Goal: Find specific page/section: Find specific page/section

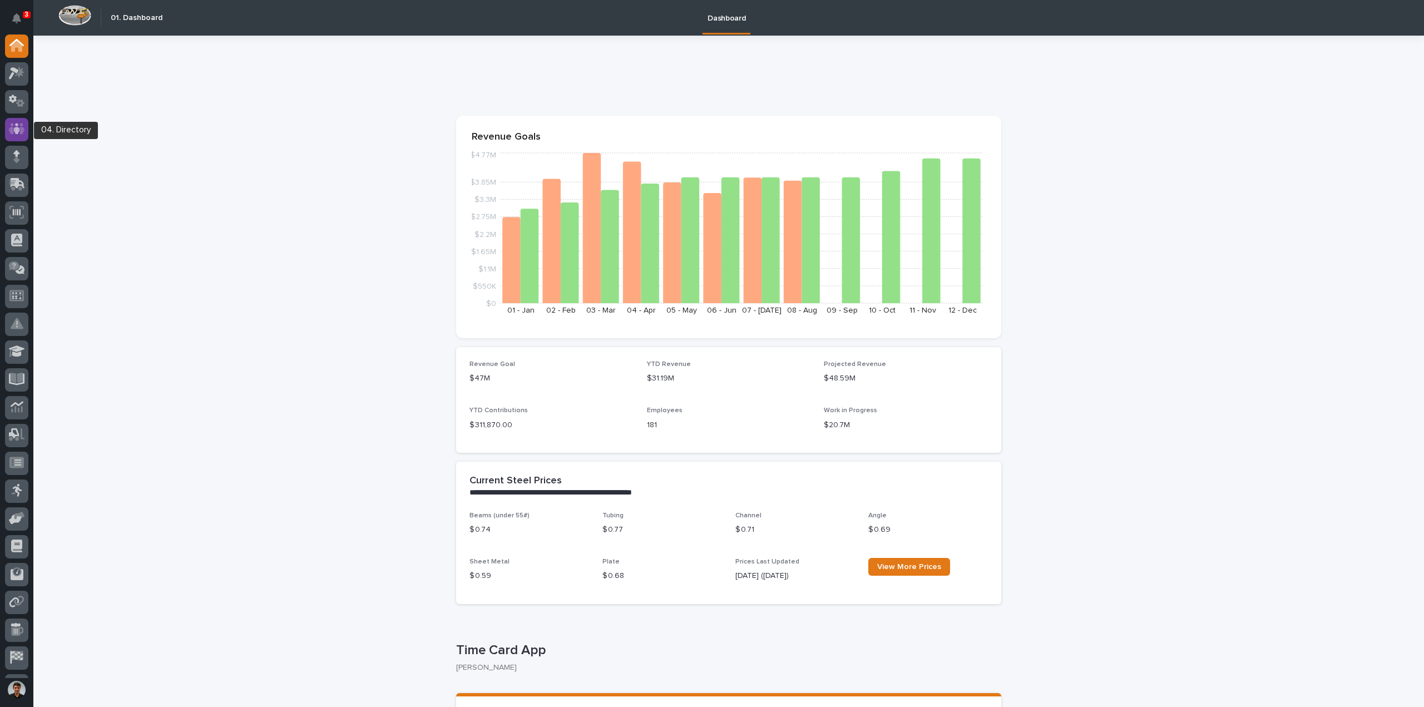
click at [11, 135] on div at bounding box center [16, 129] width 23 height 23
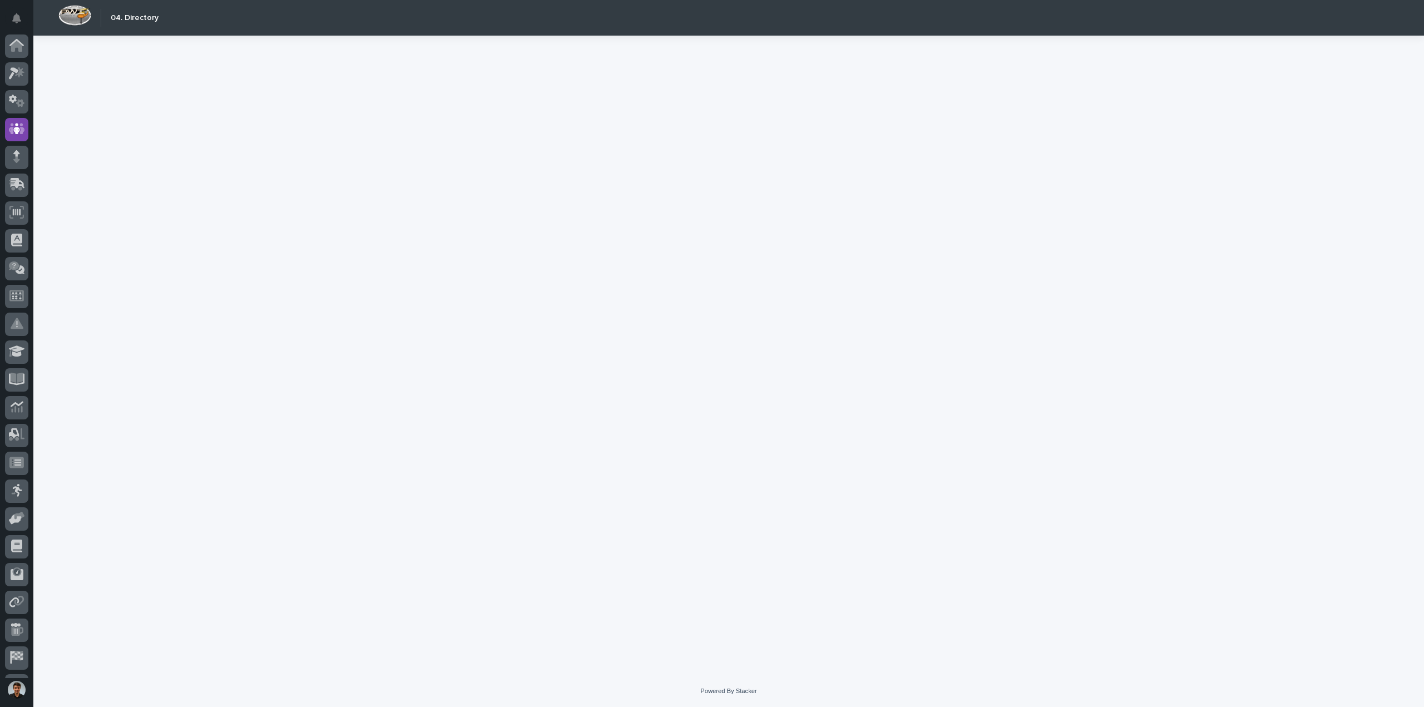
scroll to position [51, 0]
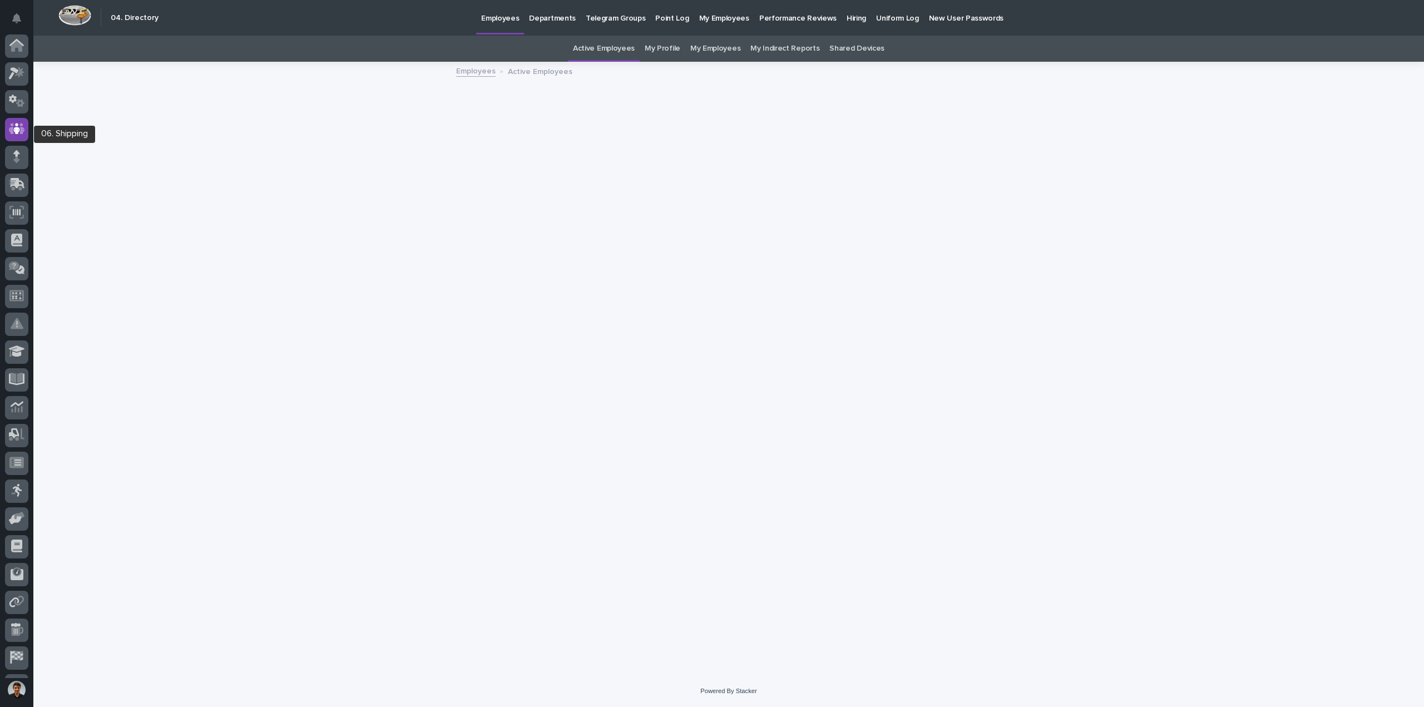
scroll to position [51, 0]
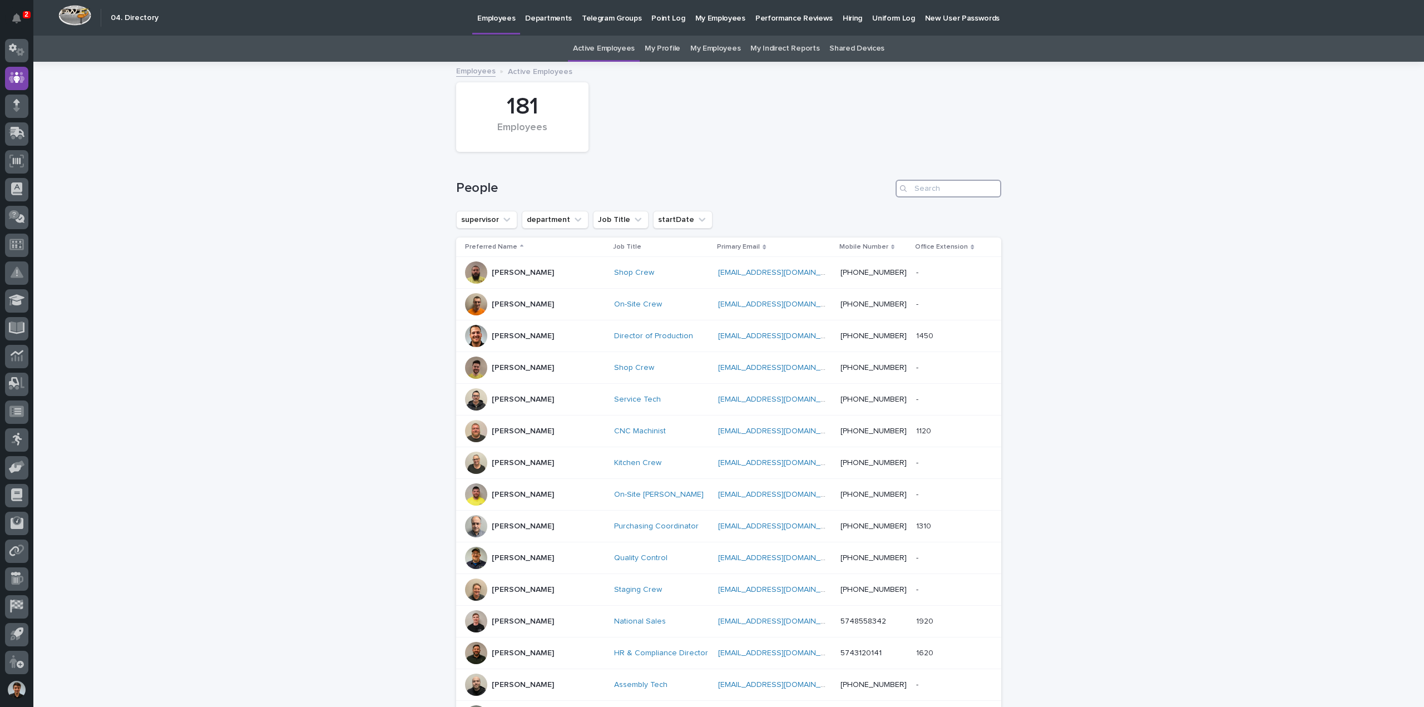
click at [925, 189] on input "Search" at bounding box center [948, 189] width 106 height 18
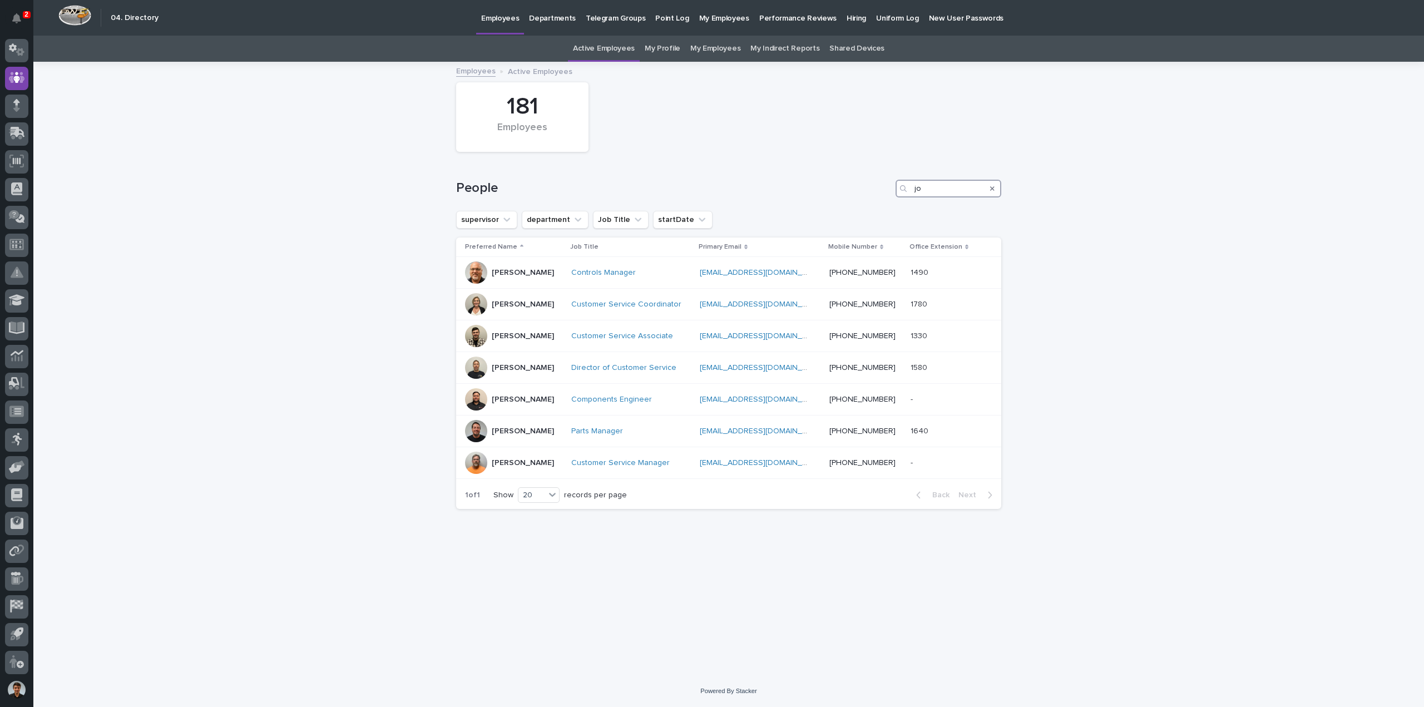
type input "j"
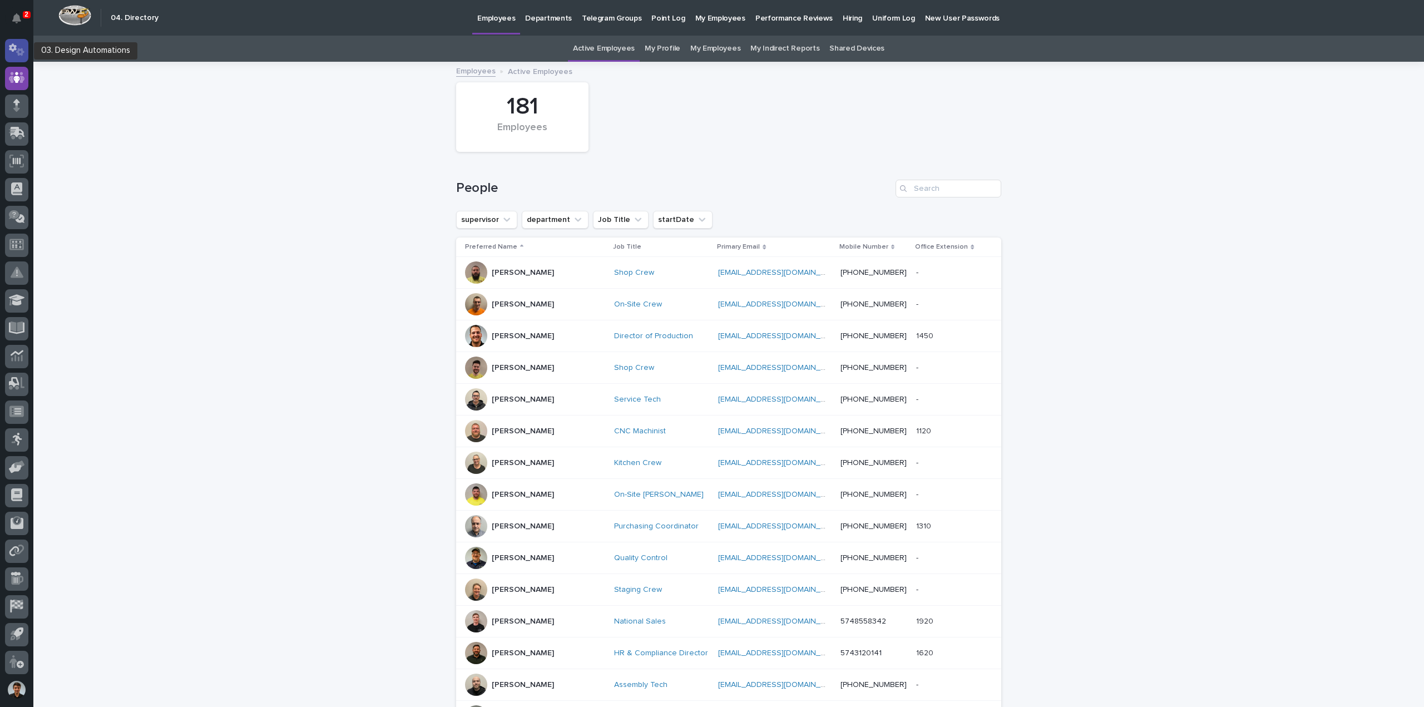
click at [15, 55] on icon at bounding box center [17, 49] width 16 height 13
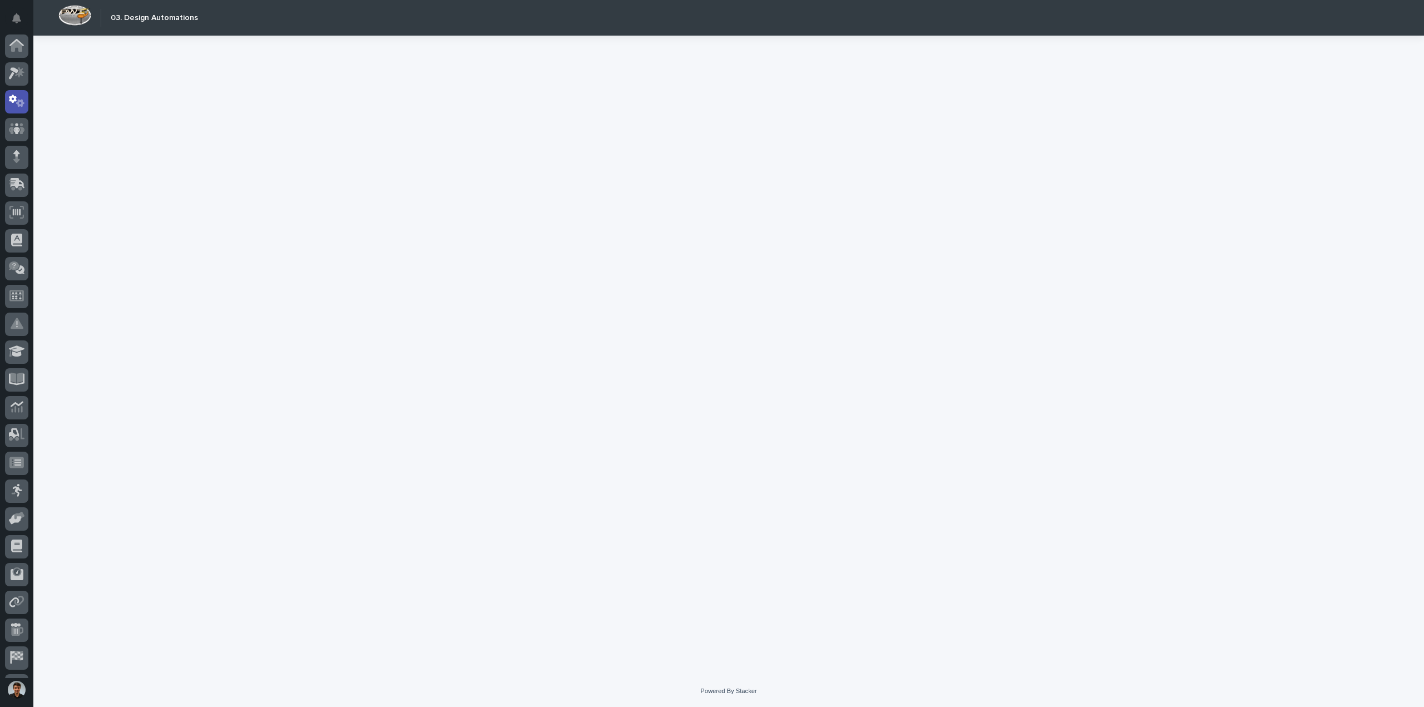
scroll to position [51, 0]
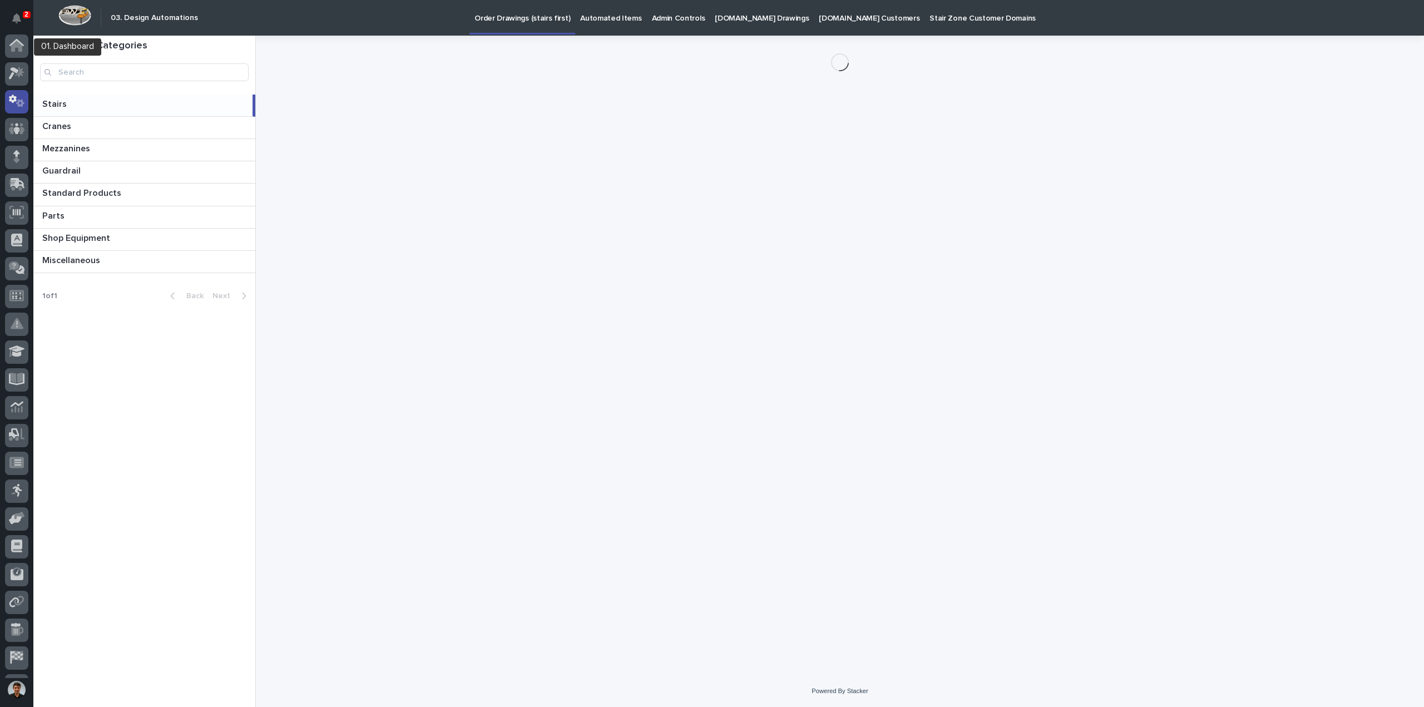
click at [18, 53] on div at bounding box center [16, 45] width 23 height 23
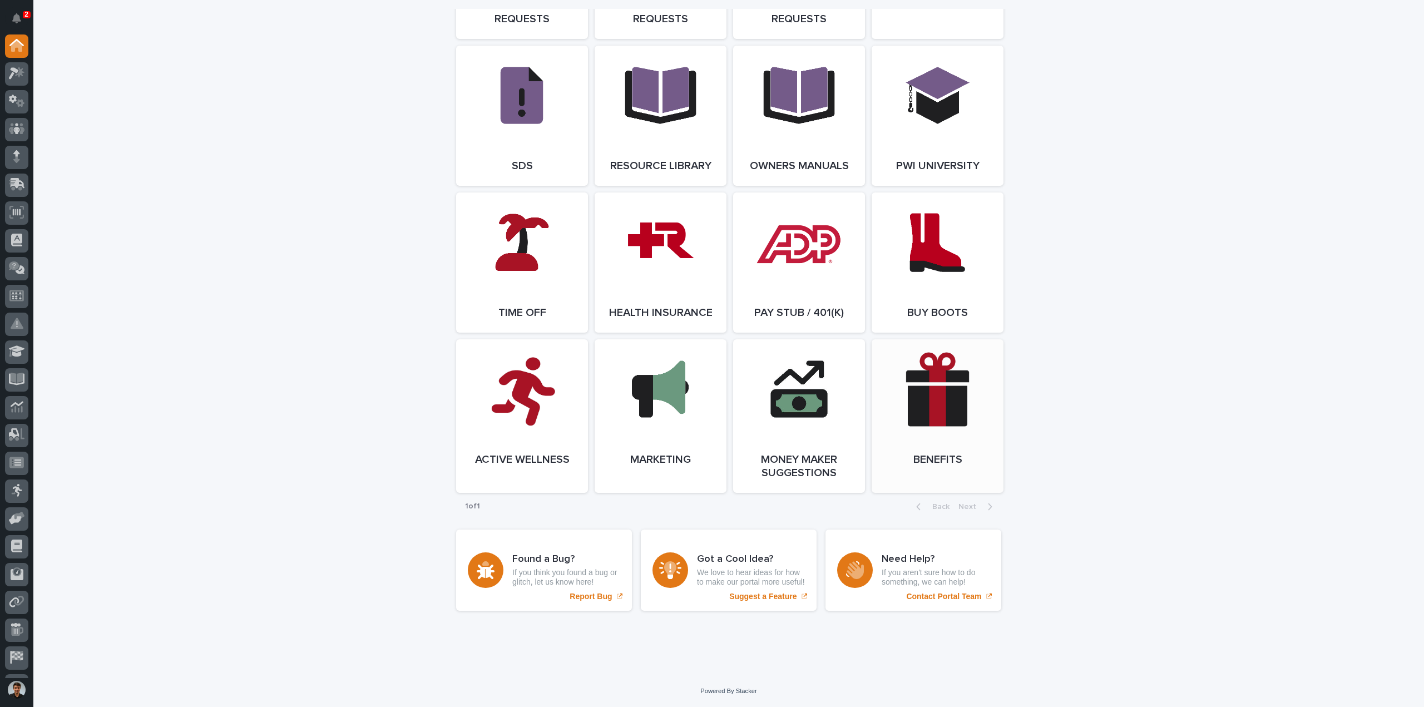
scroll to position [1750, 0]
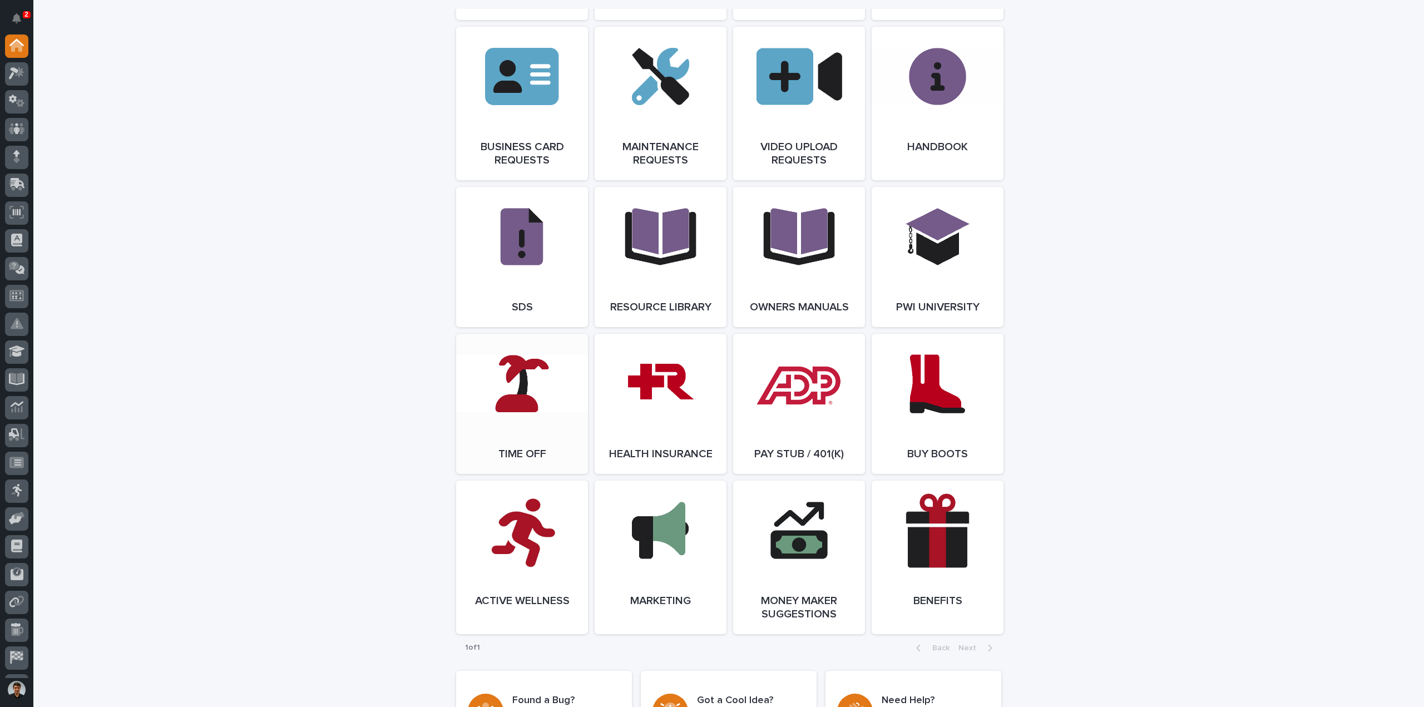
click at [534, 441] on link "Open Link" at bounding box center [522, 404] width 132 height 140
